Goal: Task Accomplishment & Management: Manage account settings

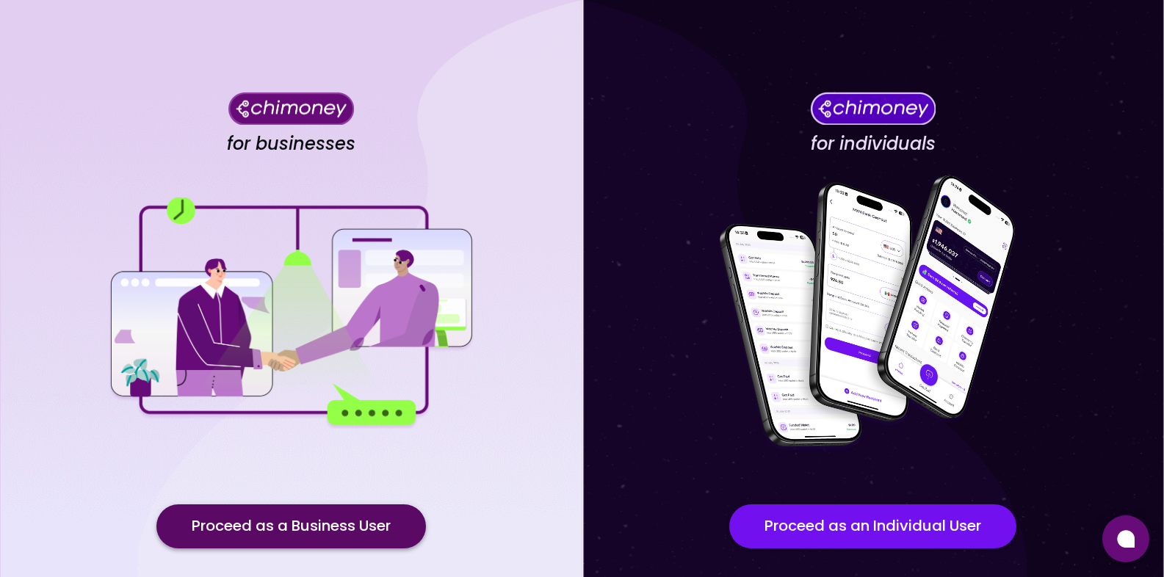
click at [367, 524] on button "Proceed as a Business User" at bounding box center [291, 527] width 270 height 44
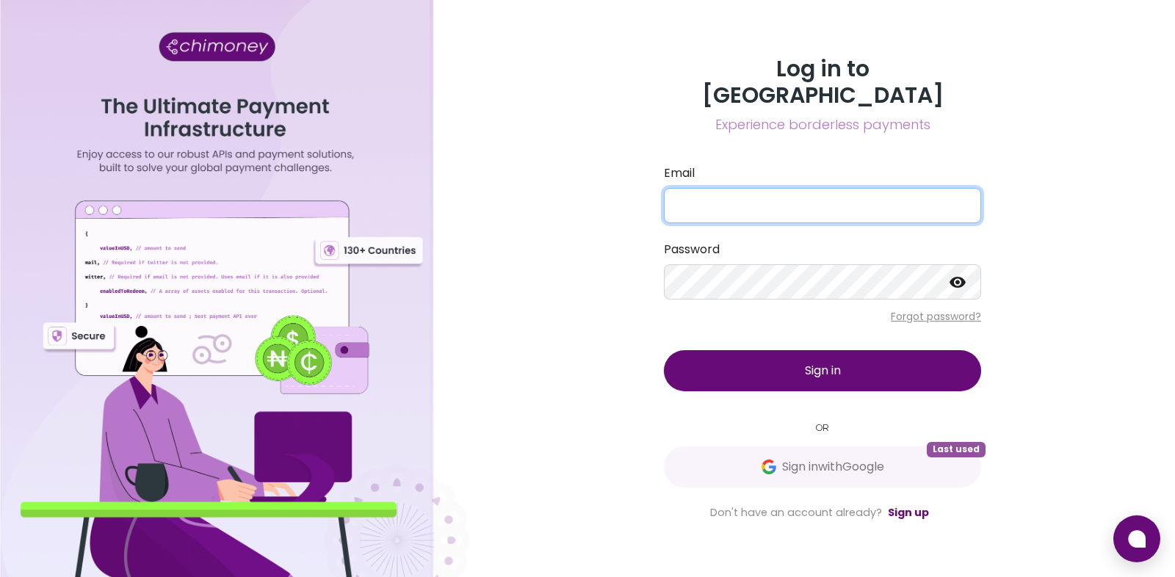
type input "[PERSON_NAME][EMAIL_ADDRESS][DOMAIN_NAME]"
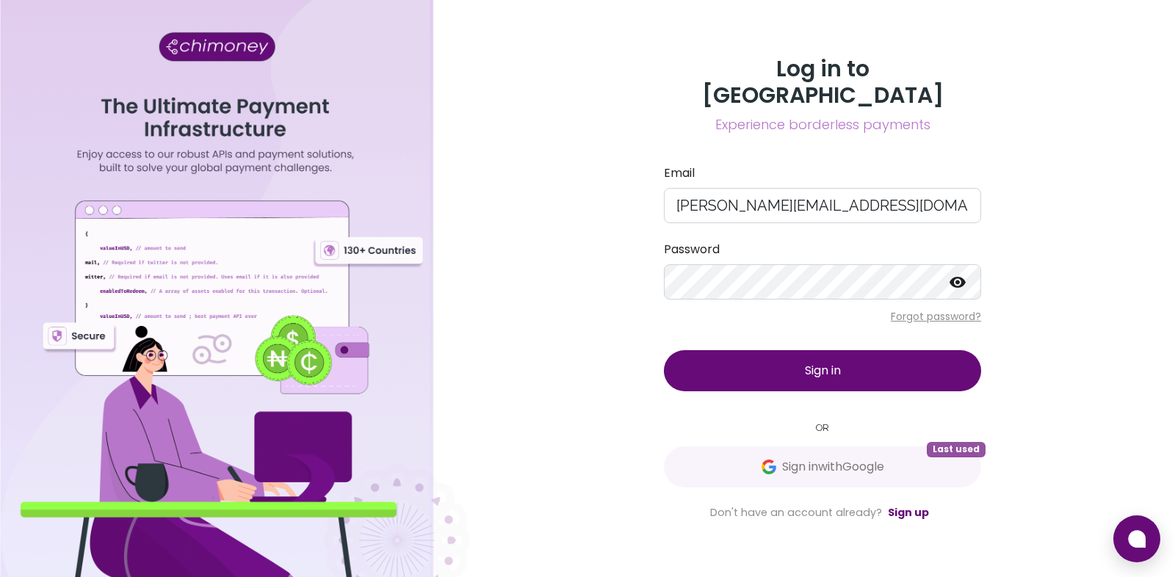
click at [780, 369] on button "Sign in" at bounding box center [822, 370] width 317 height 41
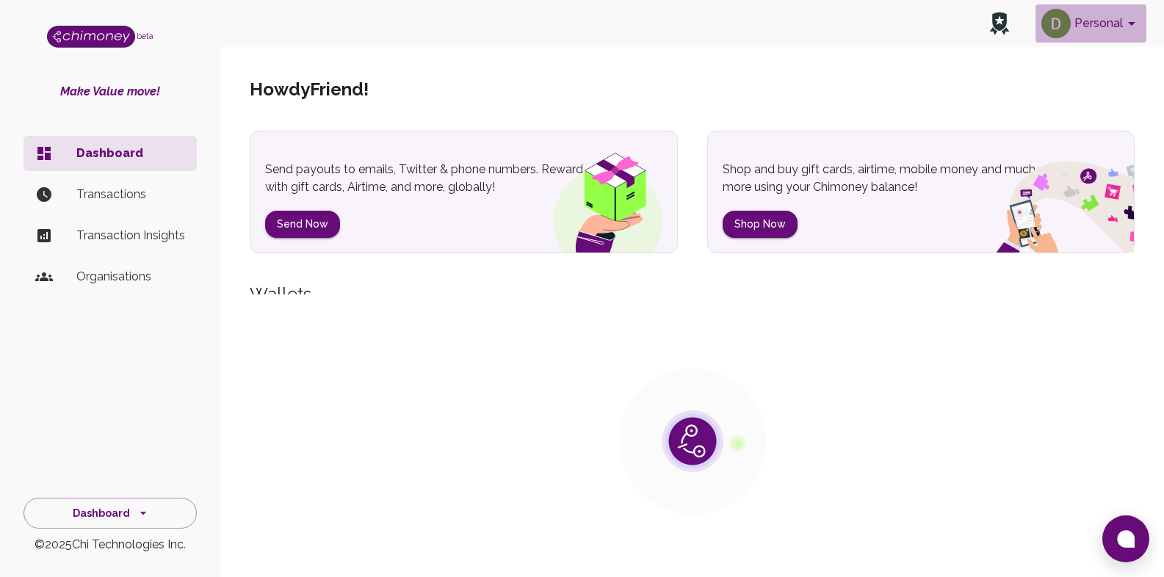
click at [1125, 24] on icon "account of current user" at bounding box center [1132, 24] width 18 height 18
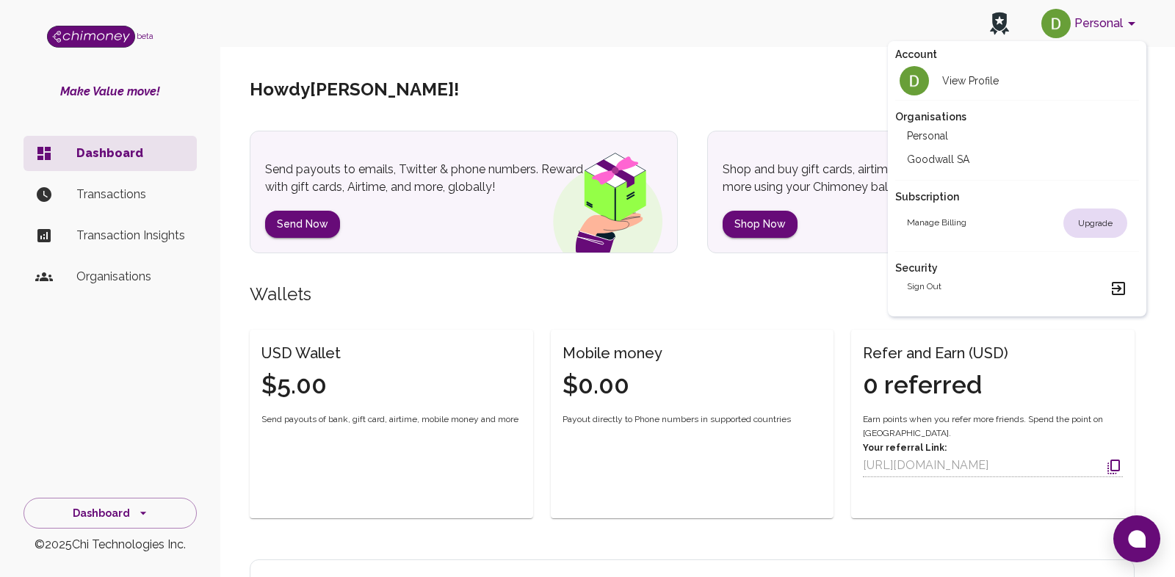
click at [964, 154] on li "Goodwall SA" at bounding box center [1017, 160] width 245 height 24
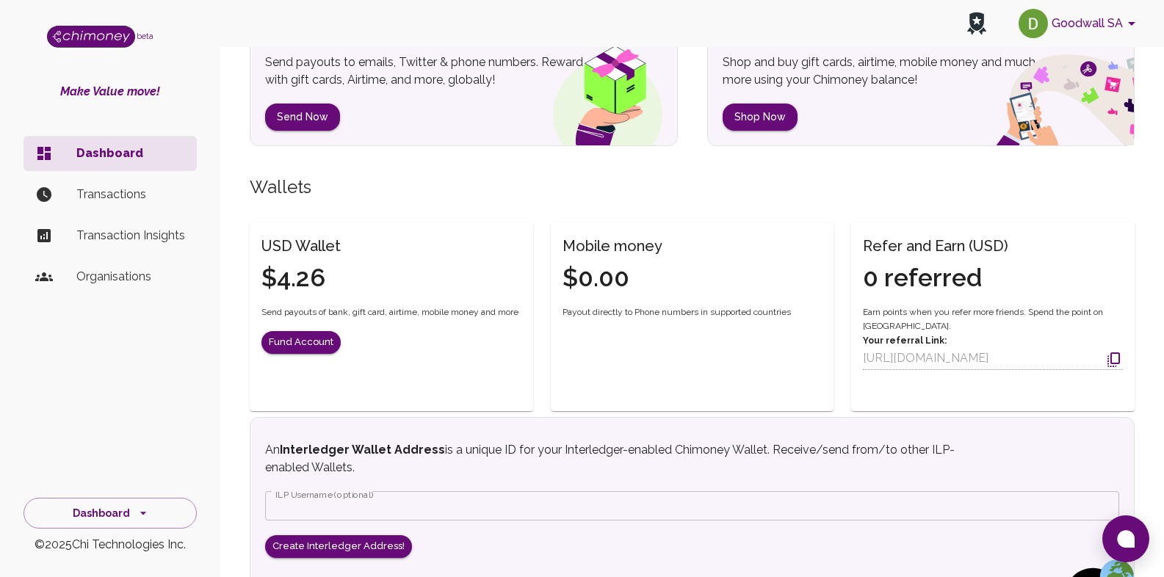
scroll to position [176, 0]
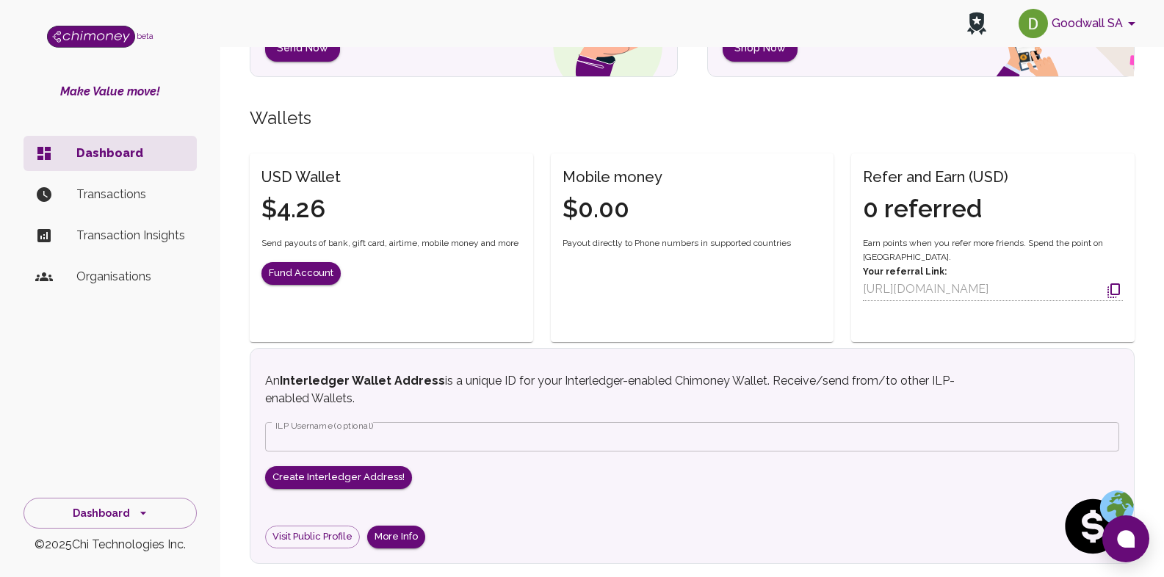
click at [148, 201] on p "Transactions" at bounding box center [130, 195] width 109 height 18
